Goal: Task Accomplishment & Management: Complete application form

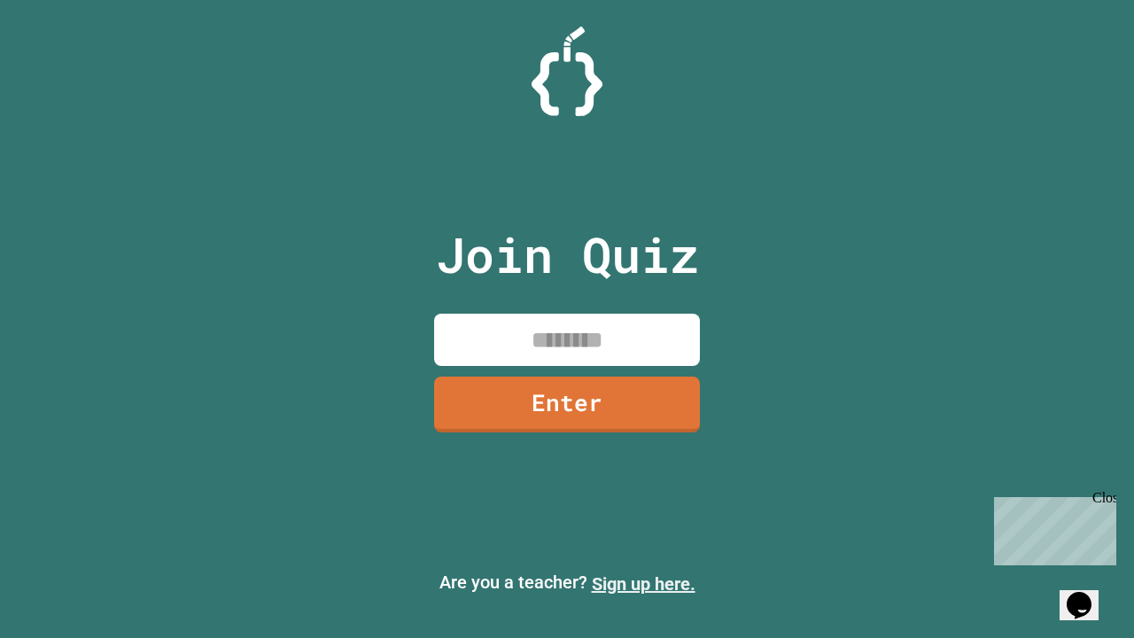
click at [643, 584] on link "Sign up here." at bounding box center [644, 583] width 104 height 21
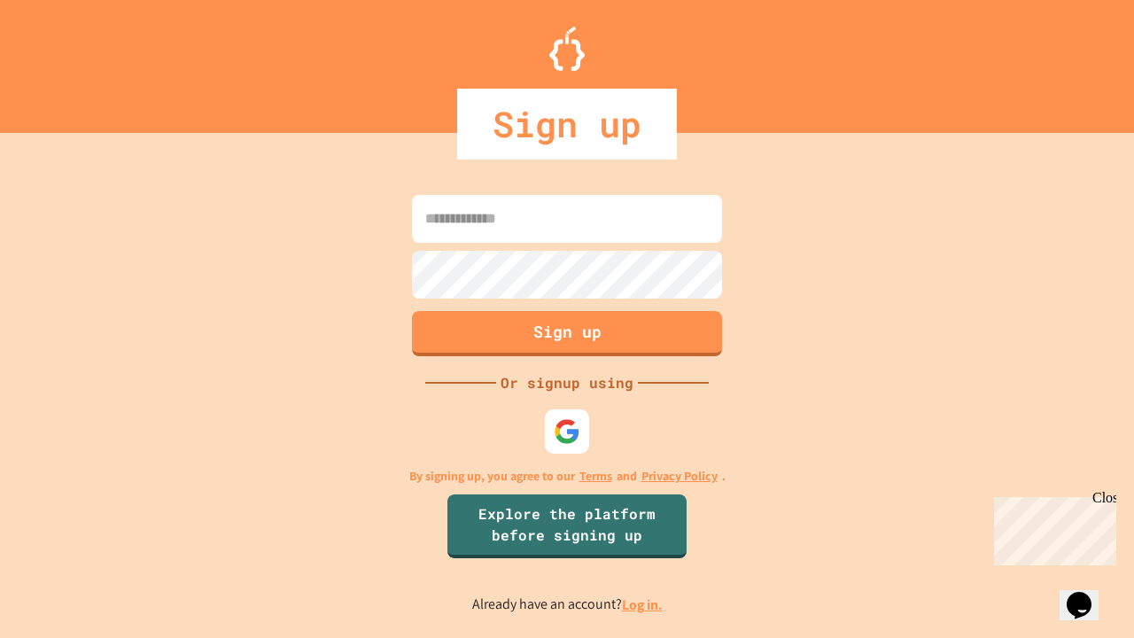
click at [643, 604] on link "Log in." at bounding box center [642, 604] width 41 height 19
